Goal: Transaction & Acquisition: Purchase product/service

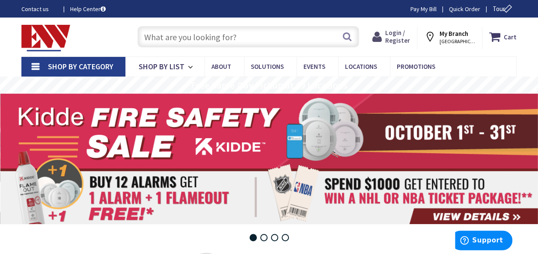
click at [401, 33] on span "Login / Register" at bounding box center [397, 37] width 25 height 16
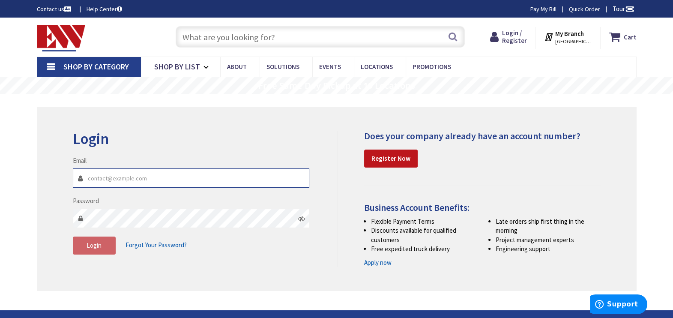
click at [161, 176] on input "Email" at bounding box center [191, 177] width 237 height 19
type input "[PERSON_NAME][EMAIL_ADDRESS][DOMAIN_NAME]"
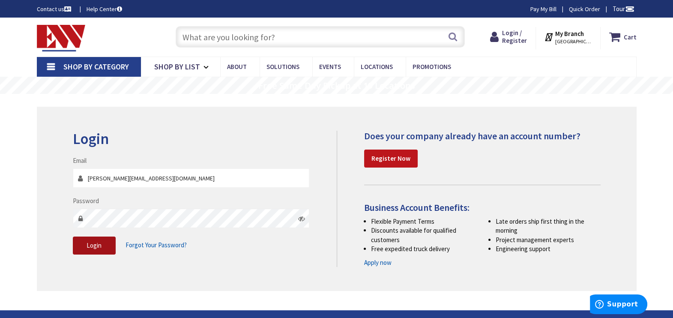
click at [90, 250] on button "Login" at bounding box center [94, 245] width 43 height 18
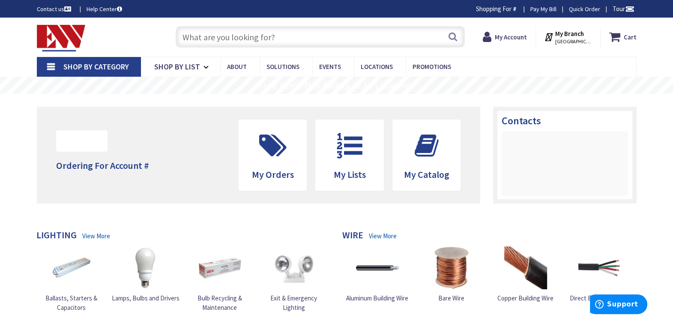
click at [574, 39] on span "WATERBURY, CT" at bounding box center [573, 41] width 36 height 7
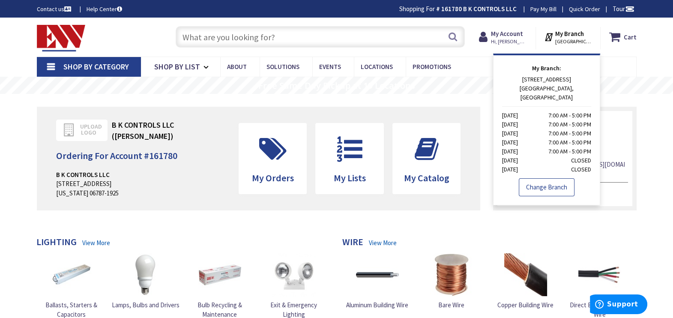
click at [543, 178] on link "Change Branch" at bounding box center [547, 187] width 56 height 18
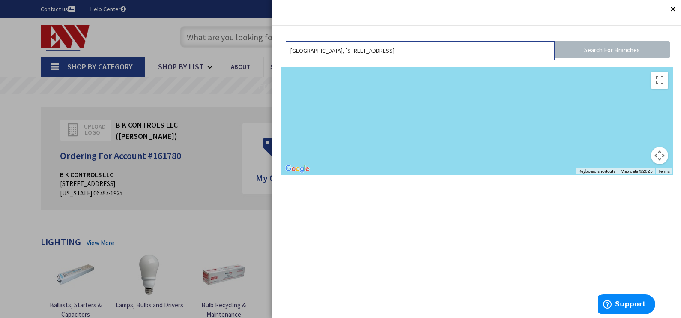
click at [416, 48] on input "[GEOGRAPHIC_DATA], [STREET_ADDRESS]" at bounding box center [420, 50] width 269 height 19
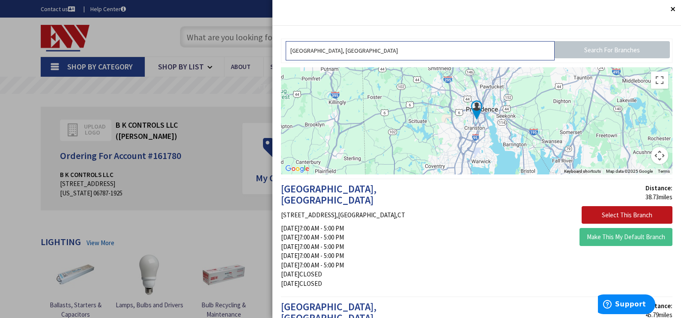
type input "[GEOGRAPHIC_DATA], [GEOGRAPHIC_DATA]"
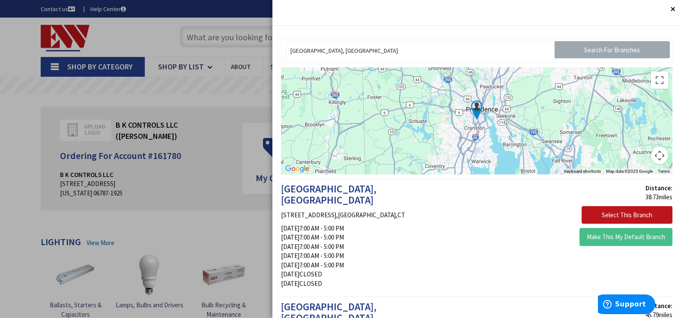
click at [579, 49] on input "Search For Branches" at bounding box center [612, 49] width 115 height 17
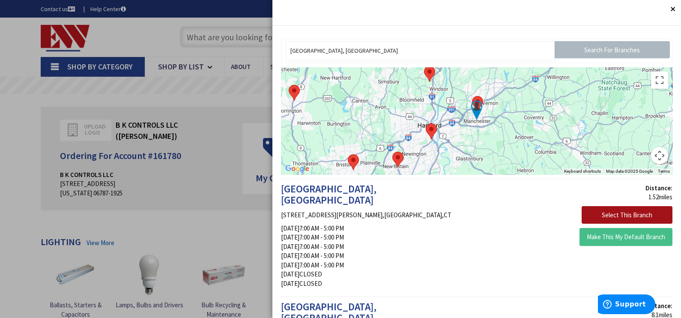
click at [605, 210] on button "Select This Branch" at bounding box center [627, 215] width 91 height 18
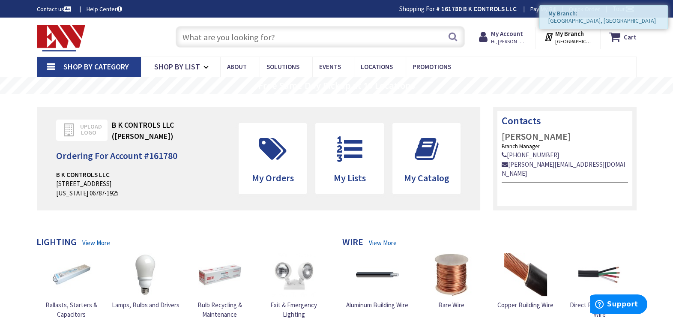
click at [212, 39] on input "text" at bounding box center [320, 36] width 289 height 21
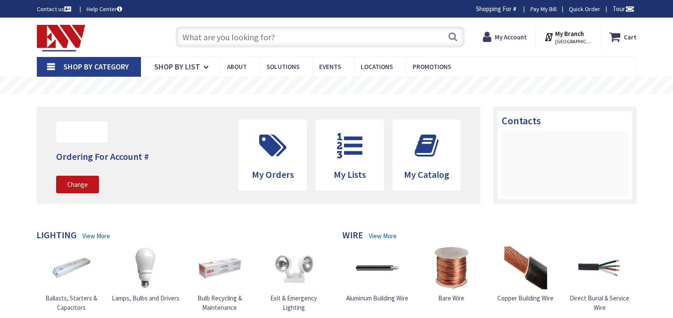
click at [212, 39] on input "text" at bounding box center [320, 36] width 289 height 21
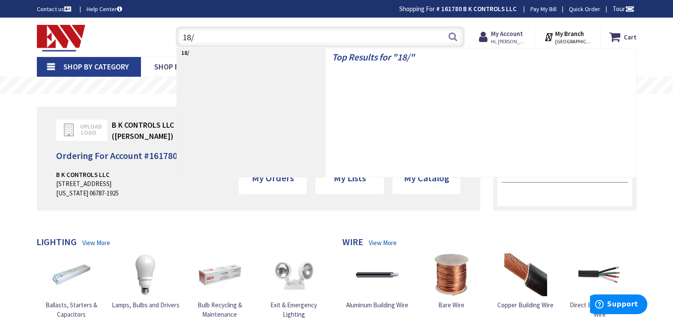
type input "18/4"
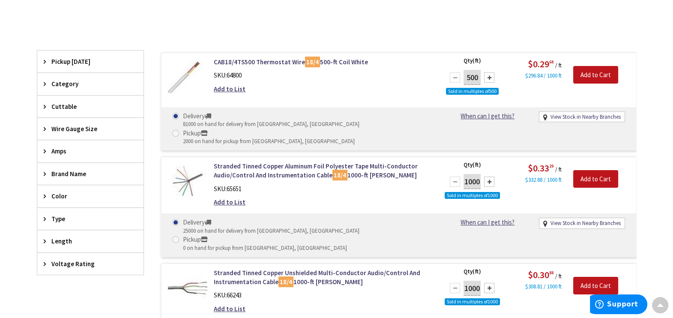
scroll to position [201, 0]
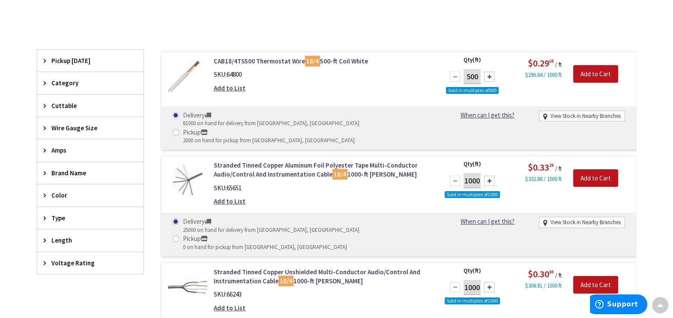
click at [61, 232] on div "Length" at bounding box center [90, 240] width 106 height 22
click at [63, 271] on span "1000" at bounding box center [90, 272] width 106 height 15
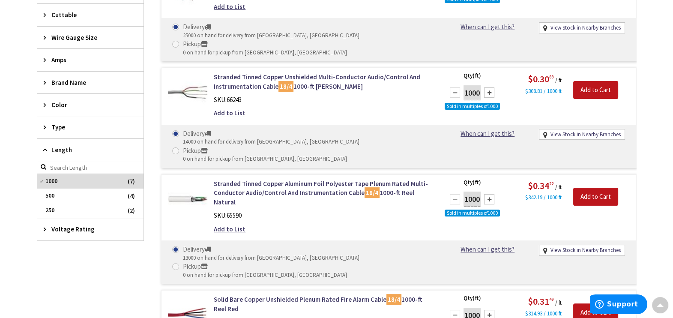
scroll to position [296, 0]
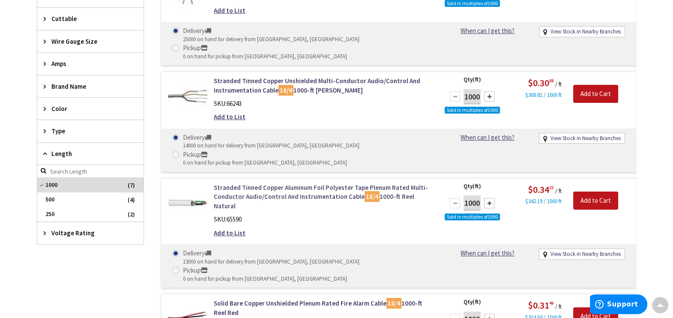
click at [244, 183] on link "Stranded Tinned Copper Aluminum Foil Polyester Tape Plenum Rated Multi-Conducto…" at bounding box center [323, 196] width 218 height 27
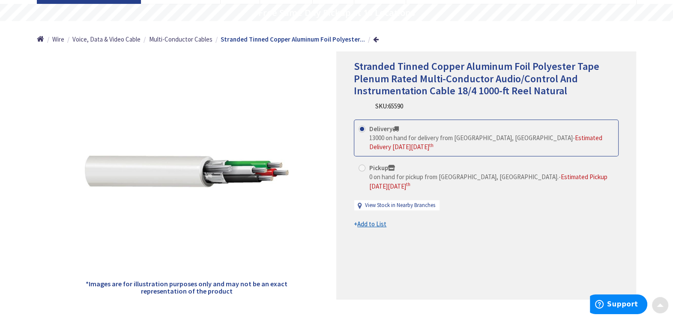
scroll to position [81, 0]
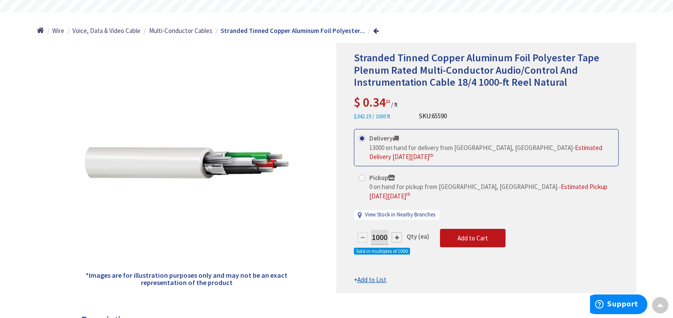
drag, startPoint x: 363, startPoint y: 160, endPoint x: 365, endPoint y: 181, distance: 21.1
click at [365, 181] on div "Delivery 13000 on hand for delivery from [GEOGRAPHIC_DATA], [GEOGRAPHIC_DATA] -…" at bounding box center [486, 167] width 265 height 76
click at [365, 181] on label "Pickup 0 on hand for pickup from [GEOGRAPHIC_DATA], [GEOGRAPHIC_DATA]. - Estima…" at bounding box center [485, 186] width 255 height 27
click at [365, 180] on input "Pickup 0 on hand for pickup from [GEOGRAPHIC_DATA], [GEOGRAPHIC_DATA]. - Estima…" at bounding box center [364, 178] width 6 height 6
radio input "true"
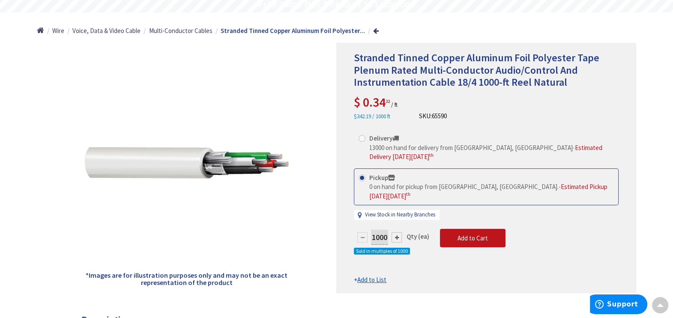
click at [399, 232] on div at bounding box center [396, 237] width 10 height 10
click at [399, 227] on div at bounding box center [486, 167] width 299 height 249
click at [396, 232] on div at bounding box center [396, 237] width 10 height 10
click at [360, 232] on div at bounding box center [362, 237] width 10 height 10
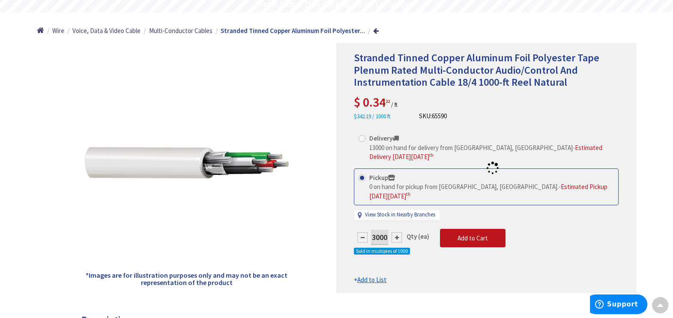
click at [360, 227] on div at bounding box center [486, 167] width 299 height 249
click at [360, 232] on div at bounding box center [362, 237] width 10 height 10
type input "1000"
